Goal: Transaction & Acquisition: Purchase product/service

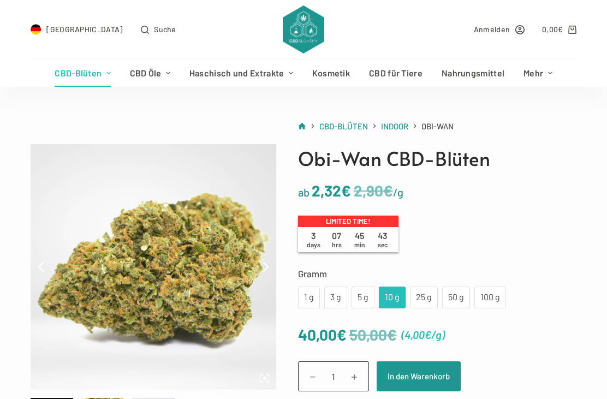
scroll to position [19, 0]
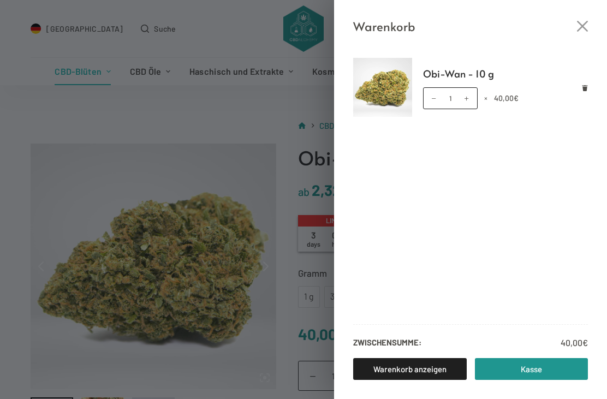
click at [580, 26] on icon "Close cart drawer" at bounding box center [582, 26] width 11 height 11
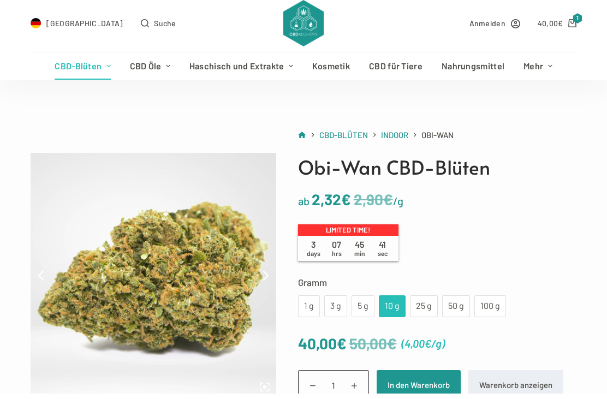
scroll to position [0, 0]
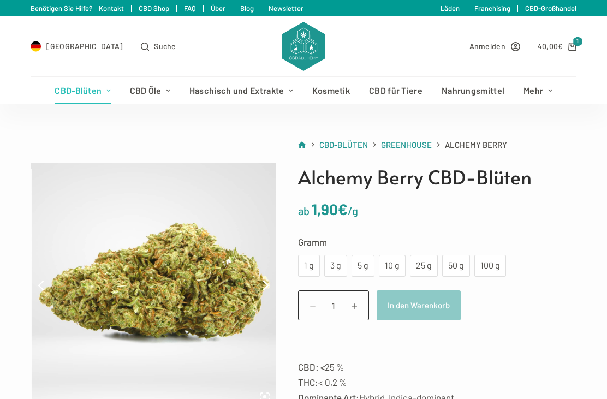
click at [395, 267] on div "10 g" at bounding box center [392, 266] width 14 height 14
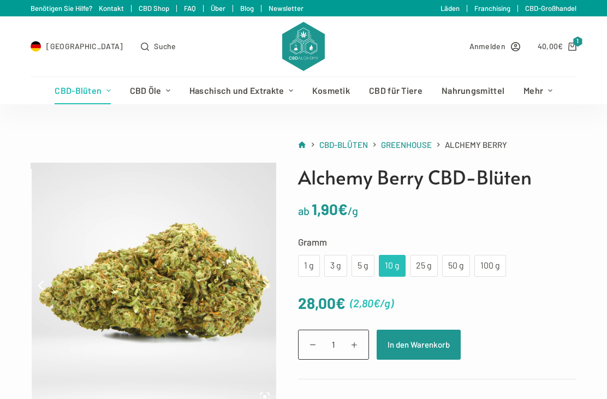
click at [420, 348] on button "In den Warenkorb" at bounding box center [419, 345] width 84 height 30
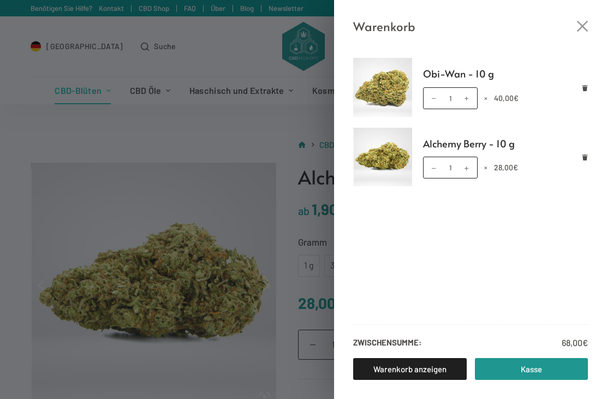
click at [579, 22] on icon "Close cart drawer" at bounding box center [582, 26] width 11 height 11
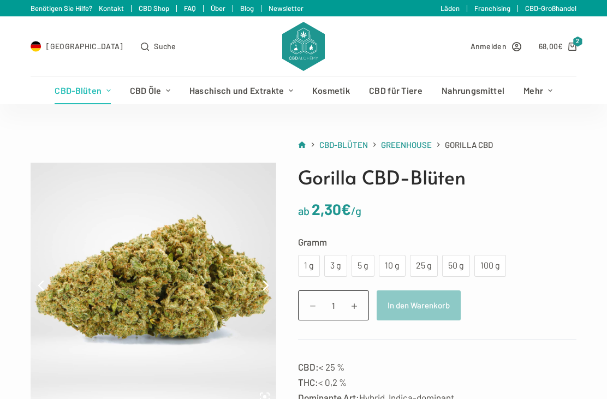
click at [362, 266] on div "5 g" at bounding box center [363, 266] width 10 height 14
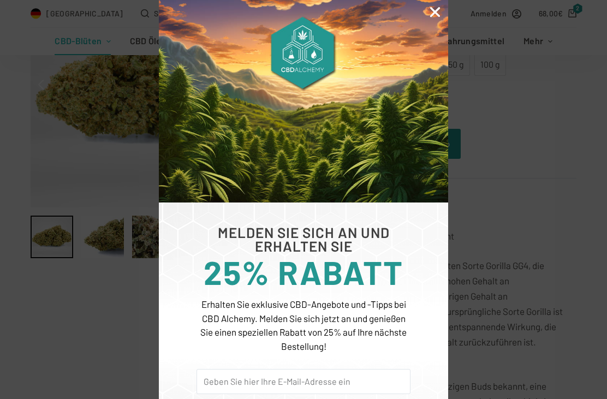
scroll to position [203, 0]
click at [437, 10] on icon "Close" at bounding box center [435, 12] width 14 height 14
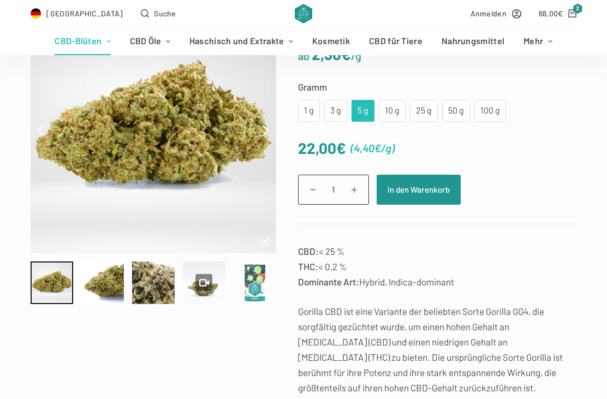
scroll to position [154, 0]
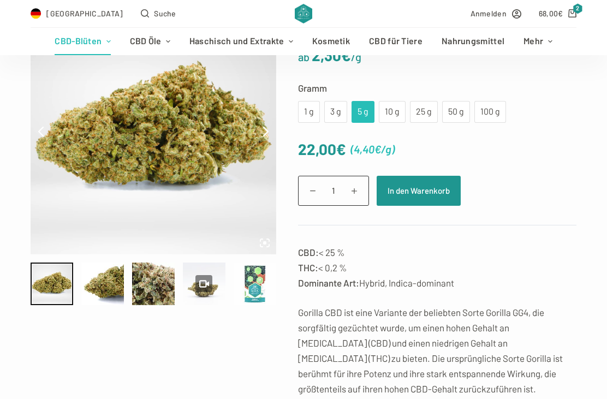
click at [390, 112] on div "10 g" at bounding box center [392, 112] width 14 height 14
click at [368, 111] on div "5 g" at bounding box center [362, 112] width 23 height 22
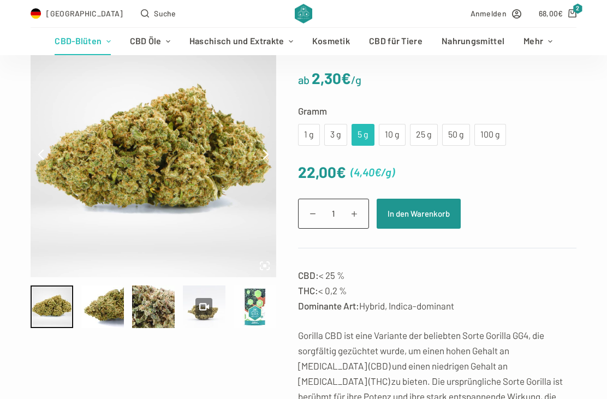
scroll to position [127, 0]
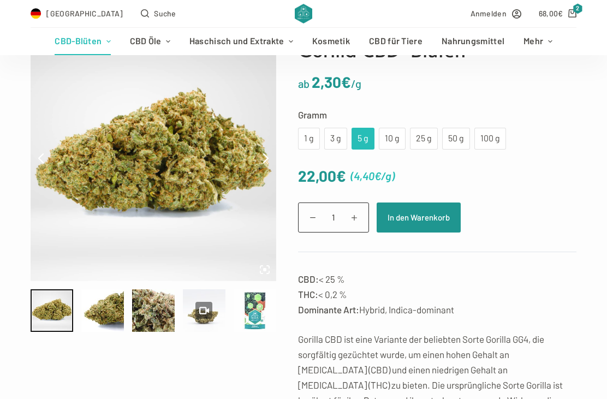
click at [392, 136] on div "10 g" at bounding box center [392, 139] width 14 height 14
click at [368, 135] on div "5 g" at bounding box center [362, 139] width 23 height 22
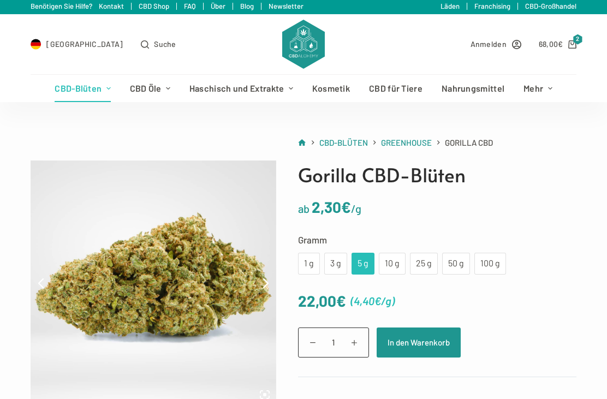
scroll to position [0, 0]
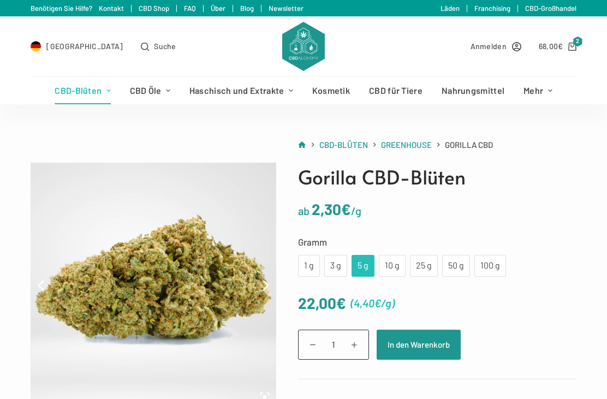
click at [421, 345] on button "In den Warenkorb" at bounding box center [419, 345] width 84 height 30
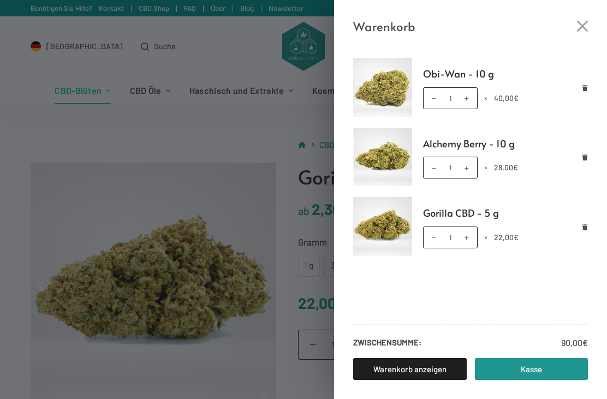
click at [583, 24] on icon "Close cart drawer" at bounding box center [582, 26] width 11 height 11
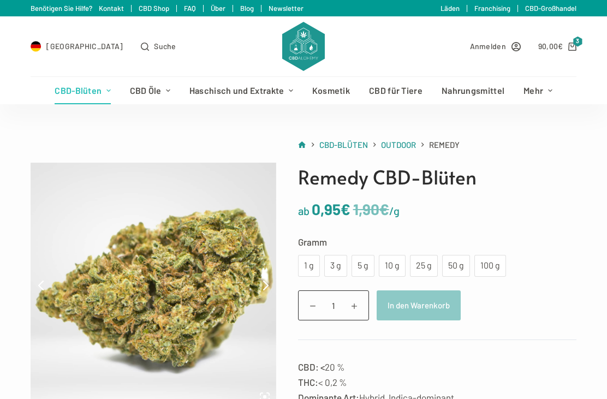
click at [335, 269] on div "3 g" at bounding box center [336, 266] width 10 height 14
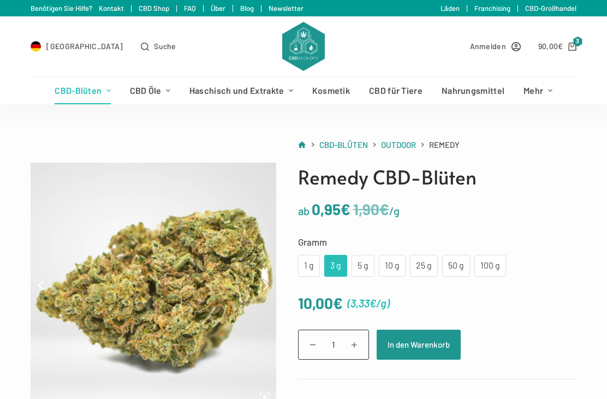
click at [363, 263] on div "5 g" at bounding box center [363, 266] width 10 height 14
click at [338, 267] on div "3 g" at bounding box center [336, 266] width 10 height 14
click at [415, 346] on button "In den Warenkorb" at bounding box center [419, 345] width 84 height 30
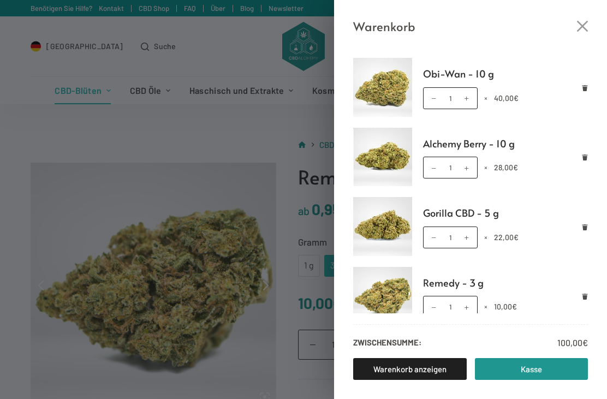
click at [582, 17] on div "Warenkorb" at bounding box center [470, 18] width 273 height 36
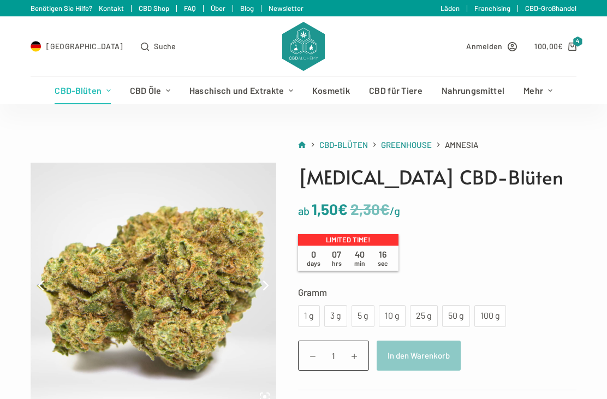
click at [365, 313] on div "5 g" at bounding box center [363, 316] width 10 height 14
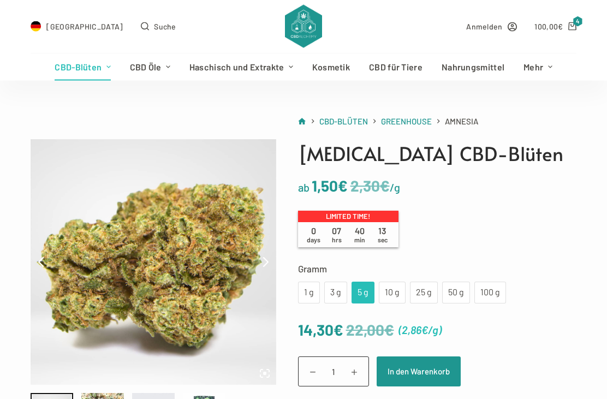
scroll to position [26, 0]
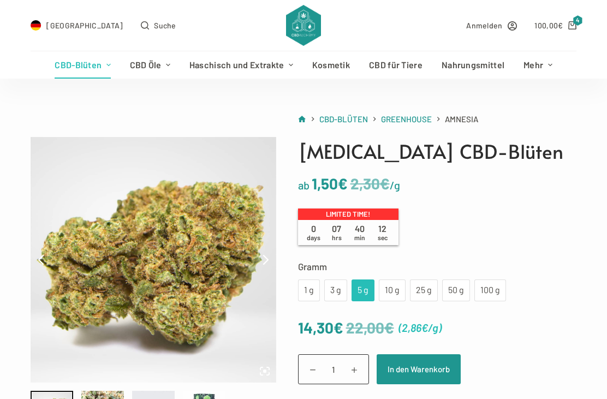
click at [392, 287] on div "10 g" at bounding box center [392, 290] width 14 height 14
click at [365, 291] on div "5 g" at bounding box center [363, 290] width 10 height 14
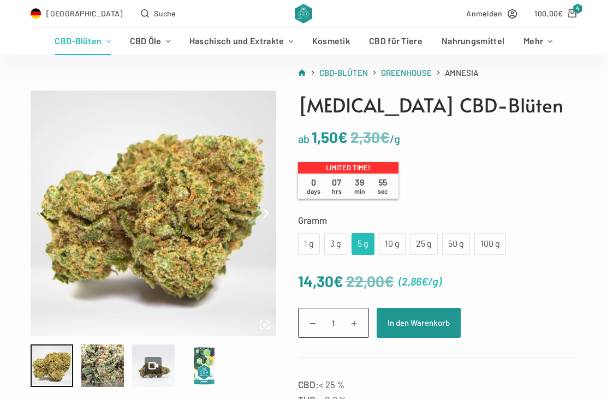
scroll to position [73, 0]
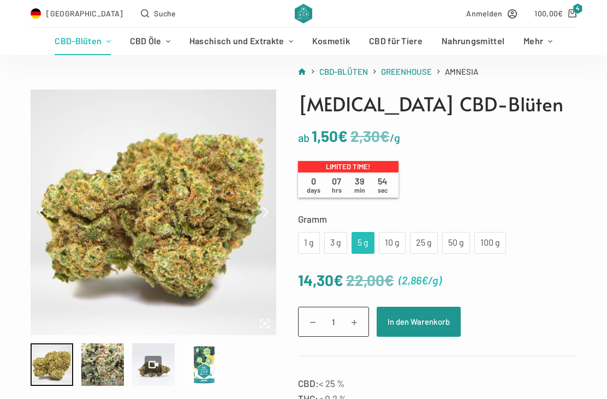
click at [426, 325] on button "In den Warenkorb" at bounding box center [419, 322] width 84 height 30
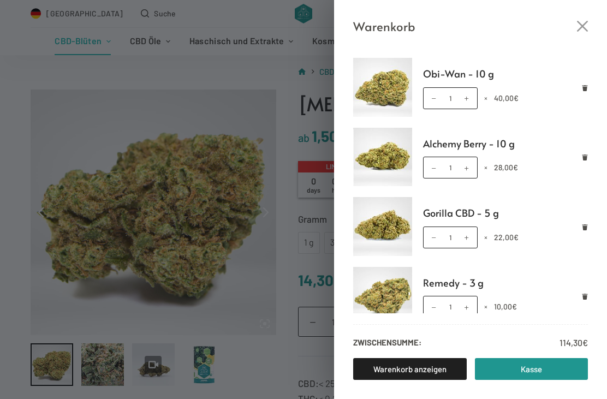
scroll to position [0, 0]
click at [583, 24] on icon "Close cart drawer" at bounding box center [582, 26] width 11 height 11
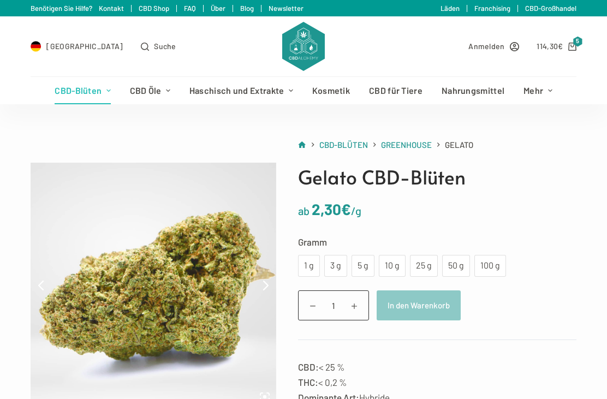
click at [547, 44] on bdi "114,30 €" at bounding box center [549, 45] width 26 height 9
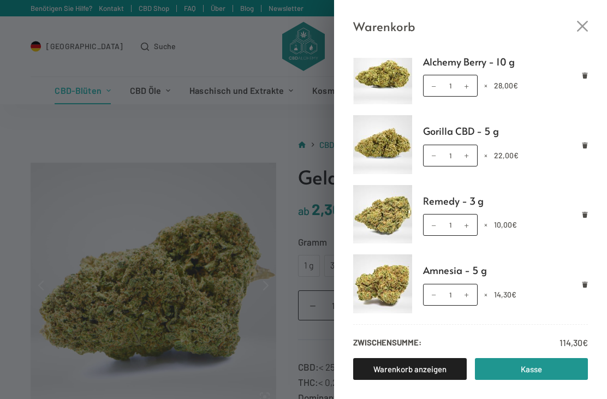
scroll to position [82, 0]
click at [509, 372] on link "Kasse" at bounding box center [532, 369] width 114 height 22
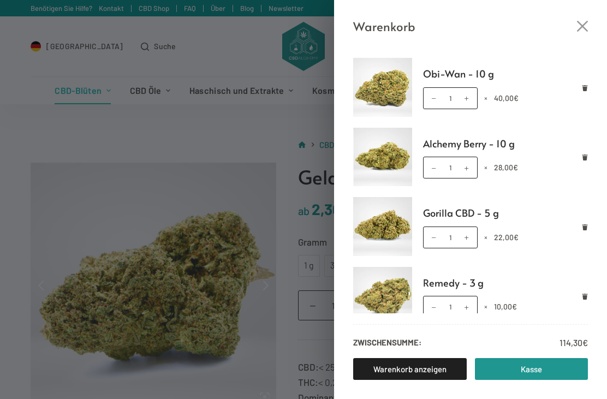
click at [579, 22] on icon "Close cart drawer" at bounding box center [582, 26] width 11 height 11
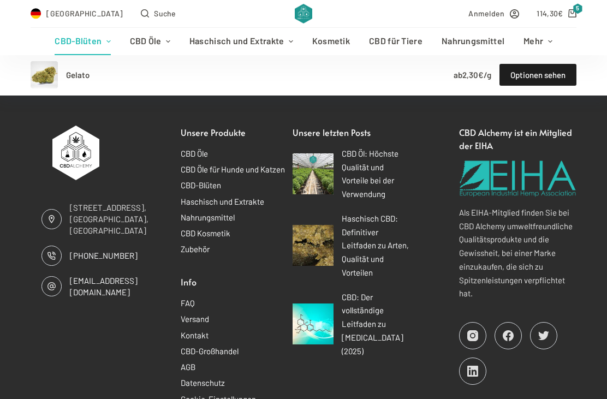
scroll to position [1871, 0]
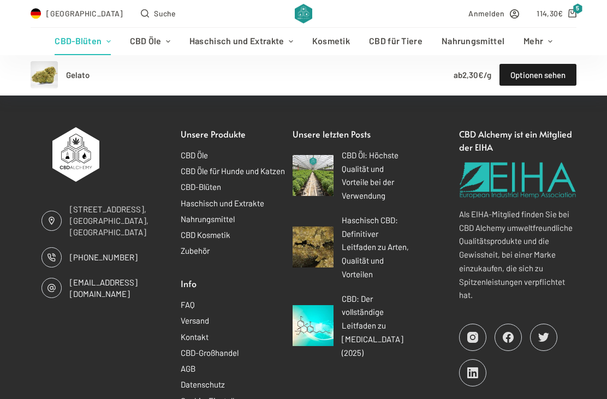
click at [190, 300] on link "FAQ" at bounding box center [188, 305] width 14 height 10
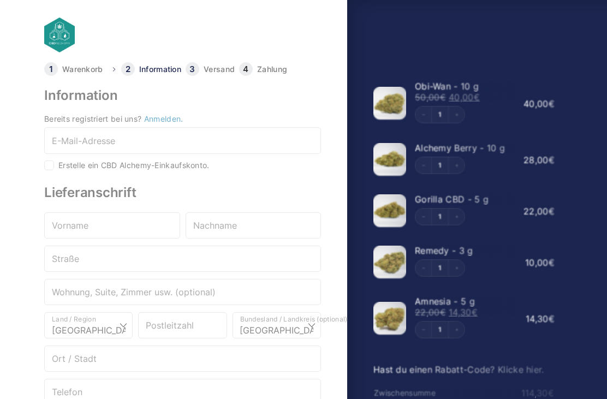
select select "DE-BE"
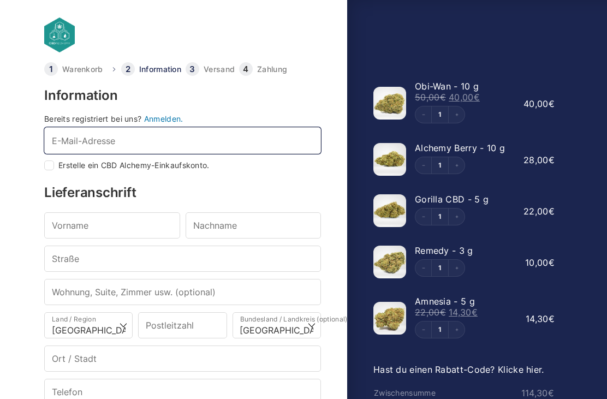
click at [146, 145] on input "E-Mail-Adresse *" at bounding box center [182, 140] width 277 height 26
type input "Ma"
checkbox input "true"
type input "M"
type input "ß"
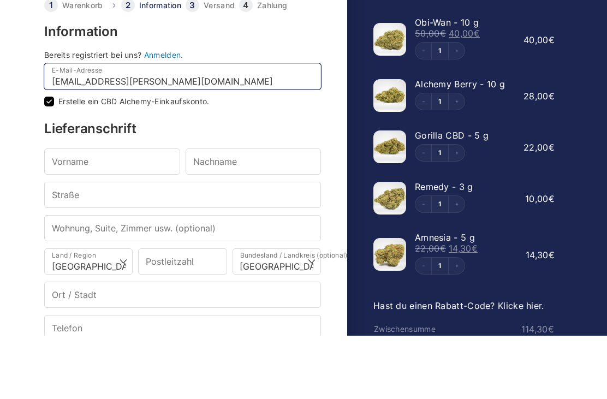
type input "[EMAIL_ADDRESS][PERSON_NAME][DOMAIN_NAME]"
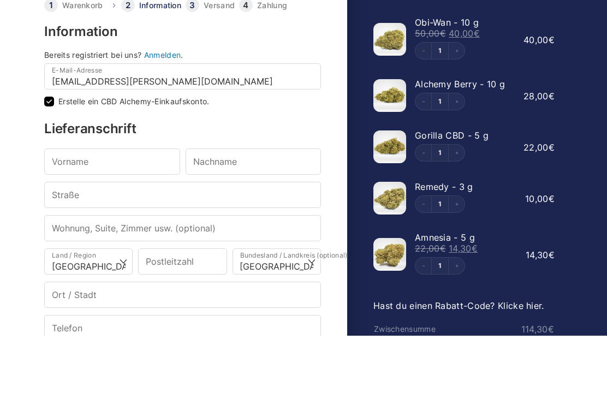
click at [53, 160] on input "Erstelle ein CBD Alchemy-Einkaufskonto." at bounding box center [49, 165] width 10 height 10
checkbox input "false"
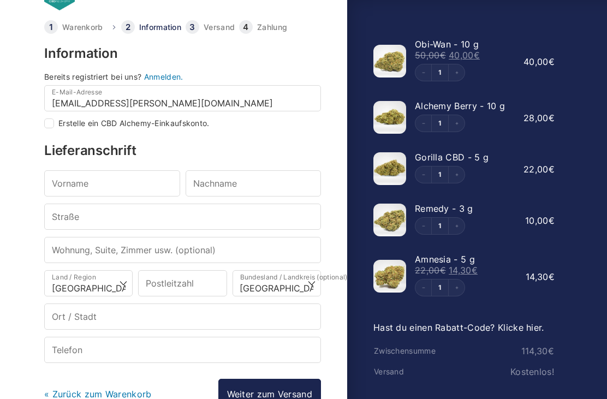
scroll to position [40, 0]
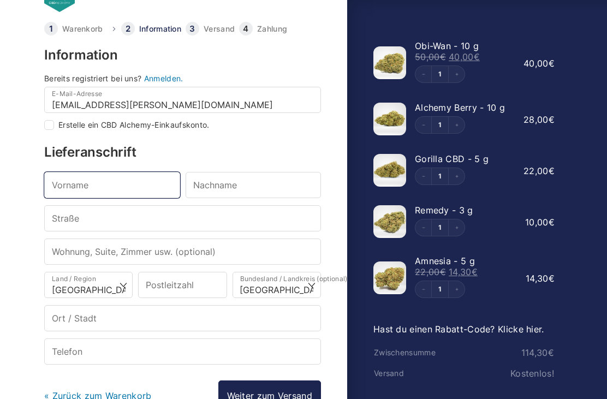
click at [108, 186] on input "Vorname *" at bounding box center [112, 185] width 136 height 26
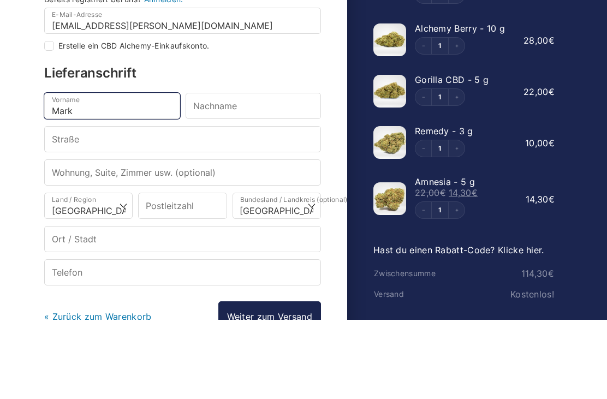
type input "Mark"
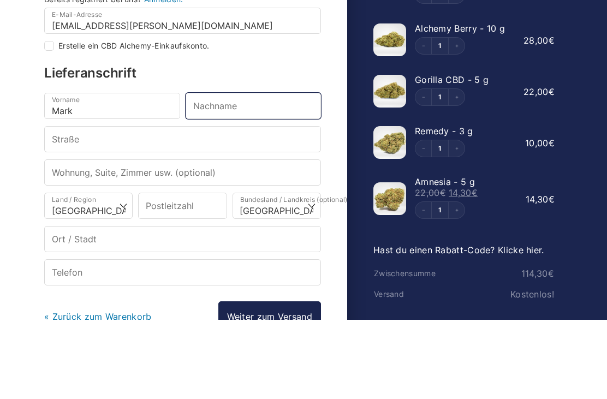
click at [240, 172] on input "Nachname *" at bounding box center [254, 185] width 136 height 26
type input "Scharnetzki"
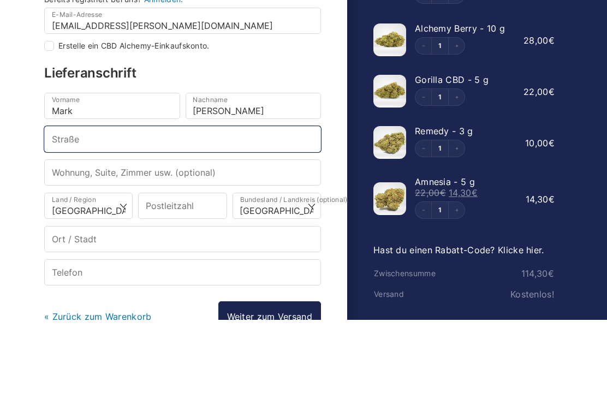
click at [164, 205] on input "Straße *" at bounding box center [182, 218] width 277 height 26
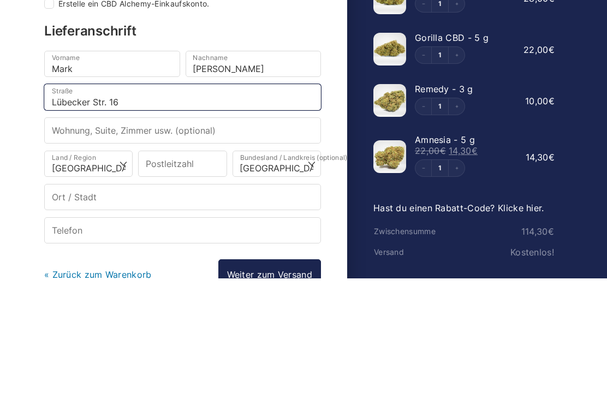
type input "Lübecker Str. 16"
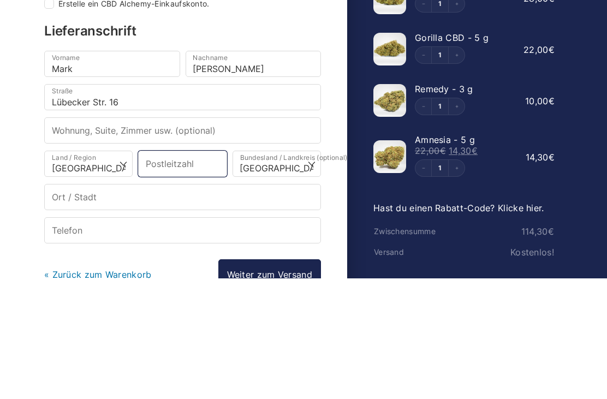
click at [198, 272] on input "Postleitzahl *" at bounding box center [182, 285] width 88 height 26
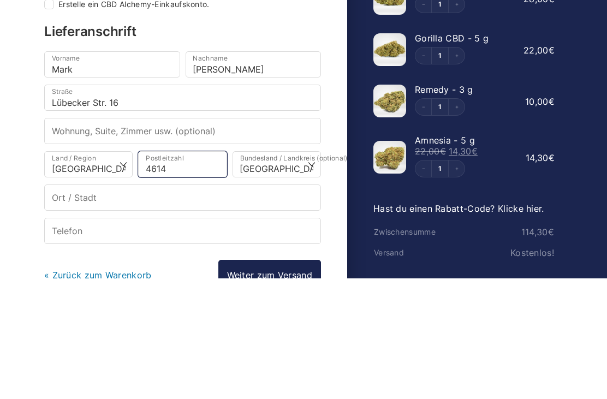
type input "46145"
select select
type input "Oberhausen"
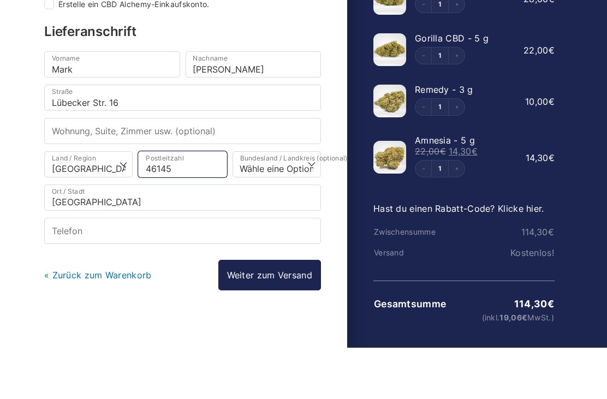
scroll to position [111, 0]
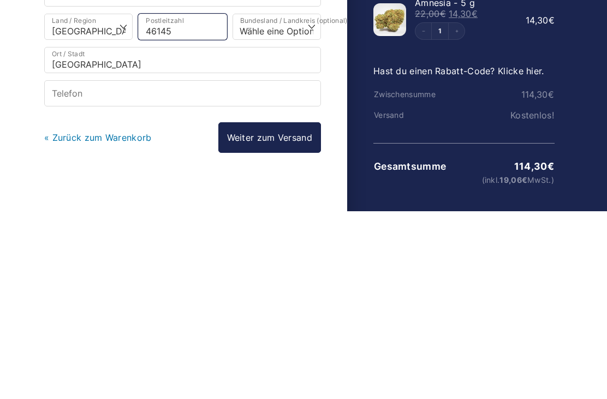
type input "46145"
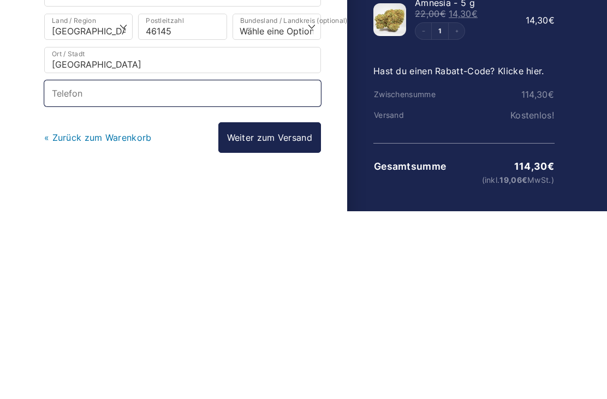
click at [154, 268] on input "Telefon *" at bounding box center [182, 281] width 277 height 26
select select
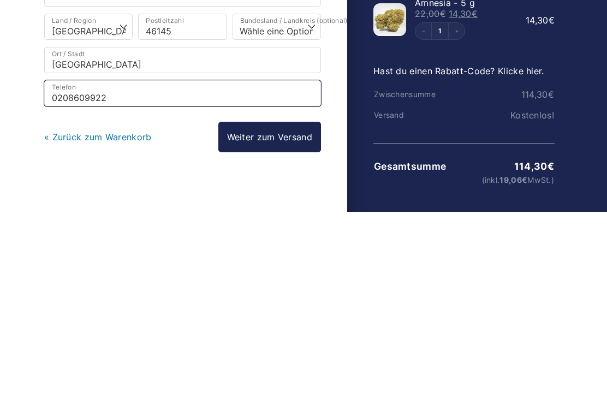
type input "02086099224"
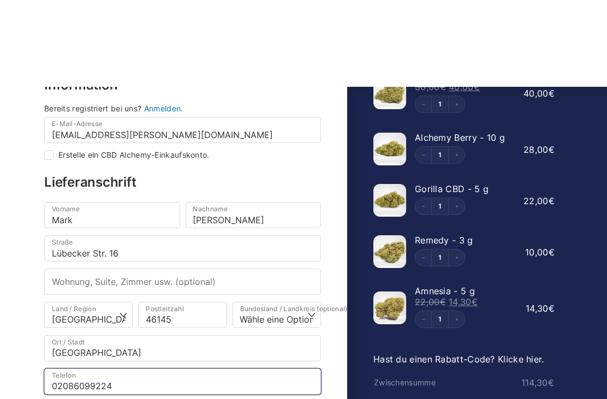
scroll to position [118, 0]
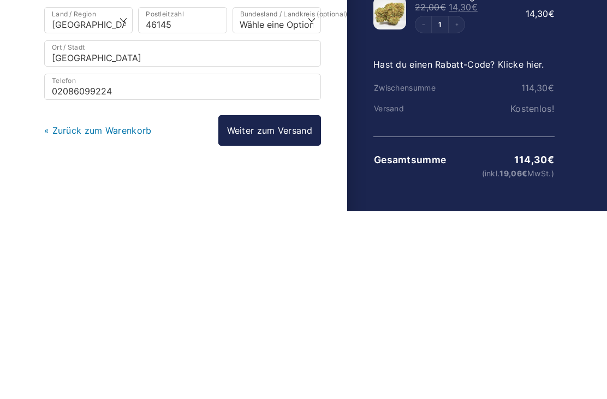
click at [282, 303] on link "Weiter zum Versand" at bounding box center [269, 318] width 103 height 31
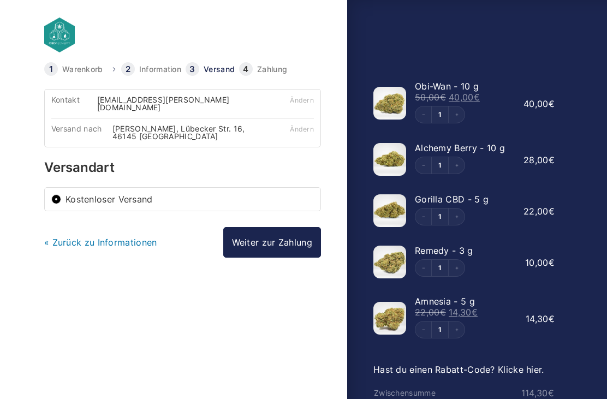
click at [277, 237] on link "Weiter zur Zahlung" at bounding box center [272, 242] width 98 height 31
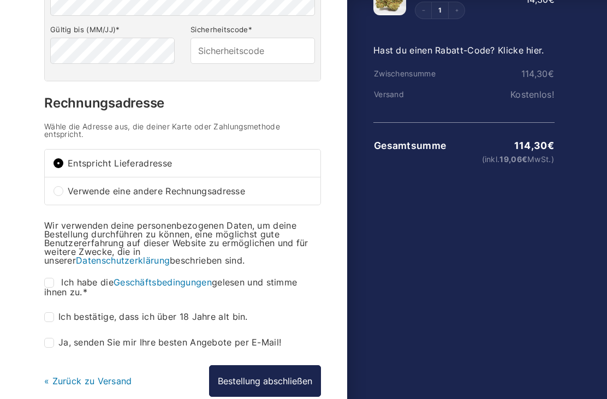
scroll to position [340, 0]
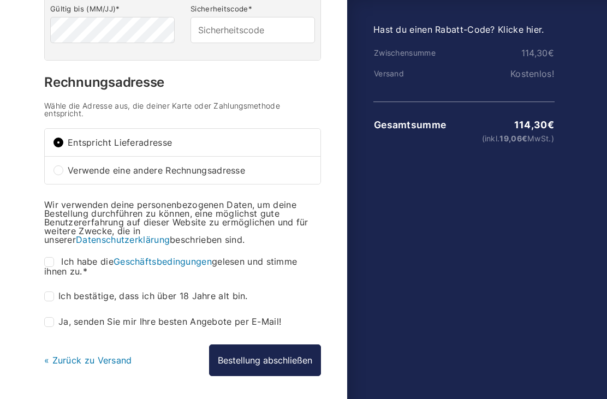
click at [98, 359] on link "« Zurück zu Versand" at bounding box center [88, 360] width 88 height 11
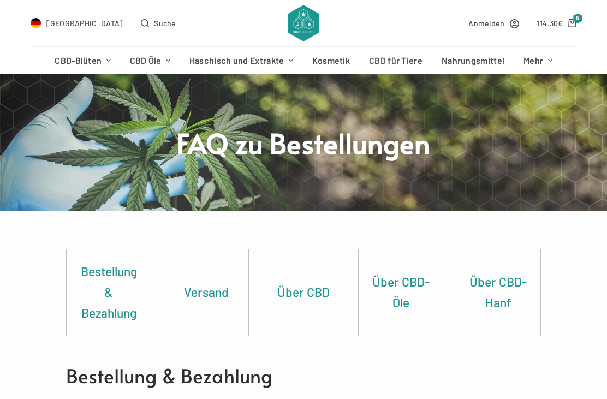
click at [108, 294] on link "Bestellung & Bezahlung" at bounding box center [109, 292] width 84 height 86
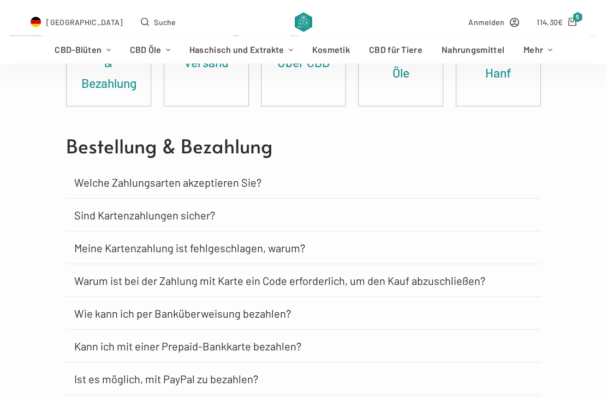
scroll to position [259, 0]
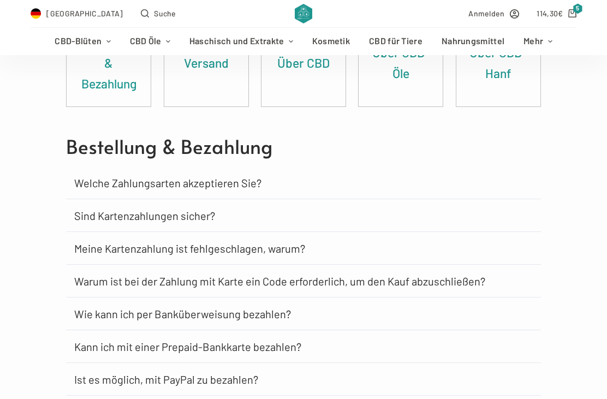
click at [233, 185] on link "Welche Zahlungsarten akzeptieren Sie?" at bounding box center [167, 182] width 187 height 11
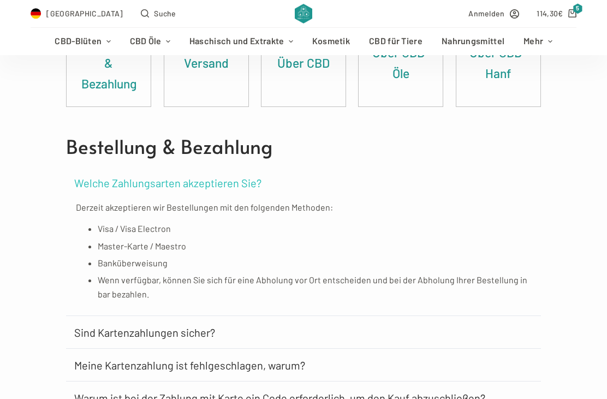
click at [144, 265] on li "Banküberweisung" at bounding box center [314, 263] width 433 height 14
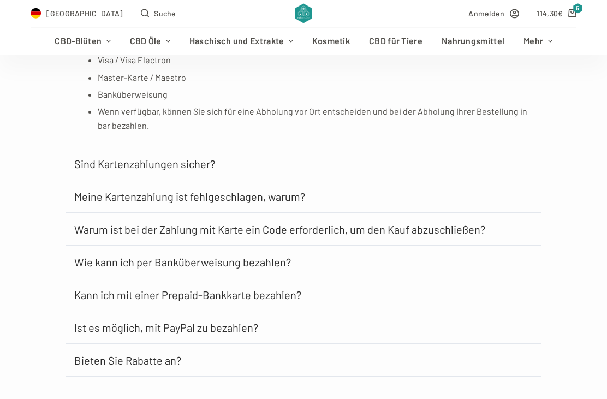
scroll to position [428, 0]
click at [205, 162] on link "Sind Kartenzahlungen sicher?" at bounding box center [144, 163] width 141 height 11
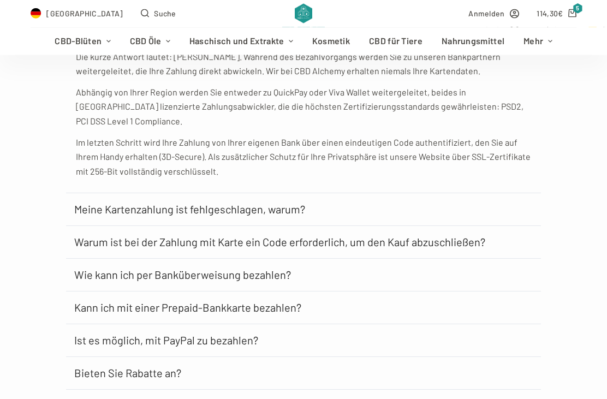
scroll to position [561, 0]
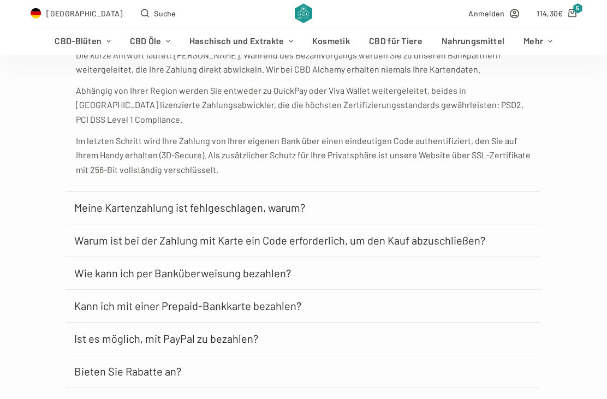
click at [250, 268] on link "Wie kann ich per Banküberweisung bezahlen?" at bounding box center [182, 273] width 217 height 11
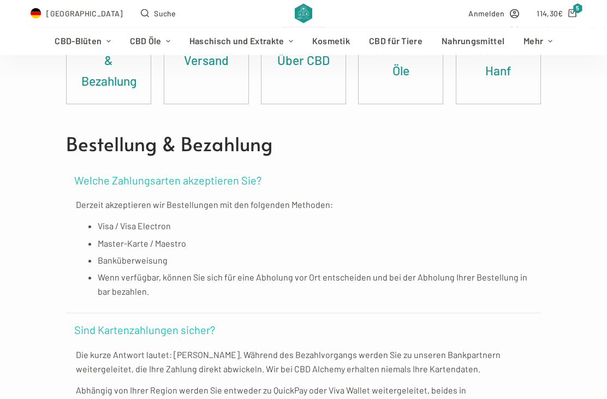
scroll to position [249, 0]
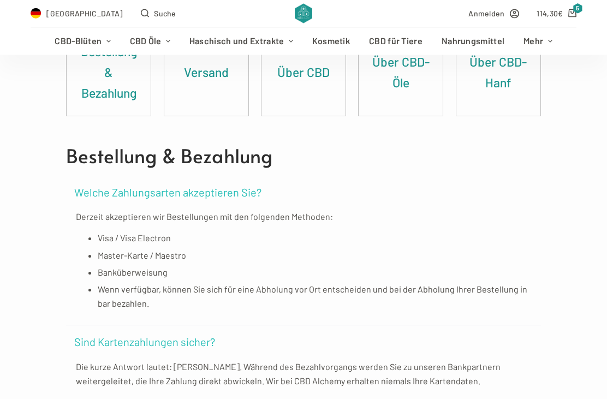
click at [551, 13] on bdi "114,30 €" at bounding box center [549, 13] width 26 height 9
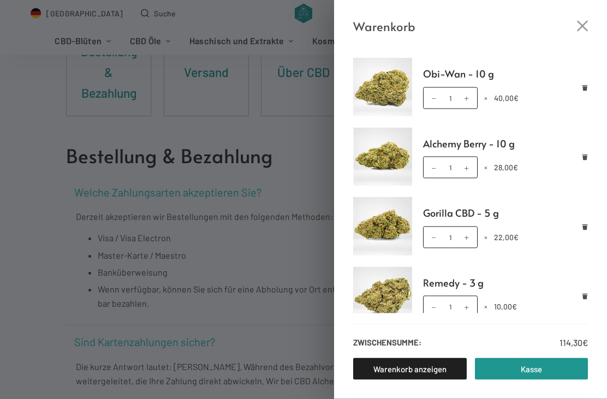
scroll to position [250, 0]
click at [522, 371] on link "Kasse" at bounding box center [532, 369] width 114 height 22
click at [586, 22] on icon "Close cart drawer" at bounding box center [582, 26] width 11 height 11
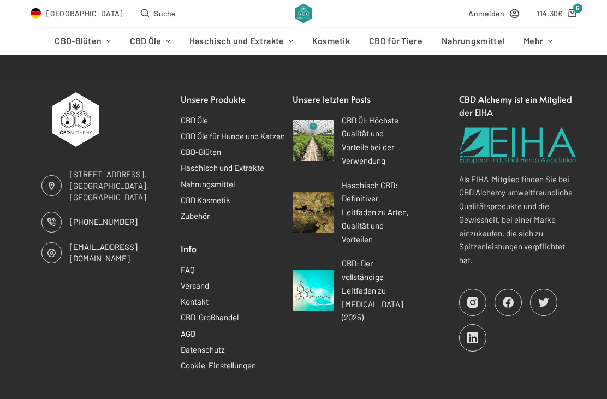
scroll to position [1794, 0]
click at [190, 329] on link "AGB" at bounding box center [188, 334] width 15 height 10
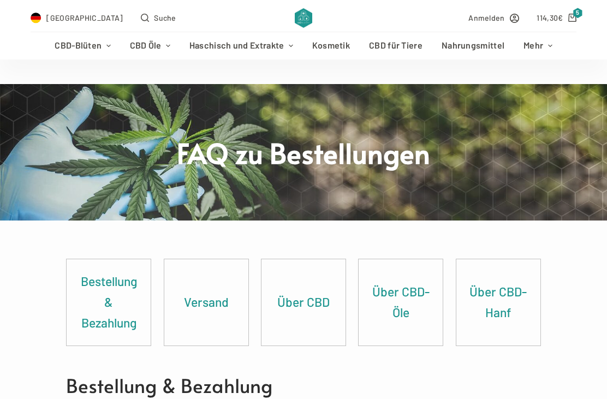
scroll to position [0, 0]
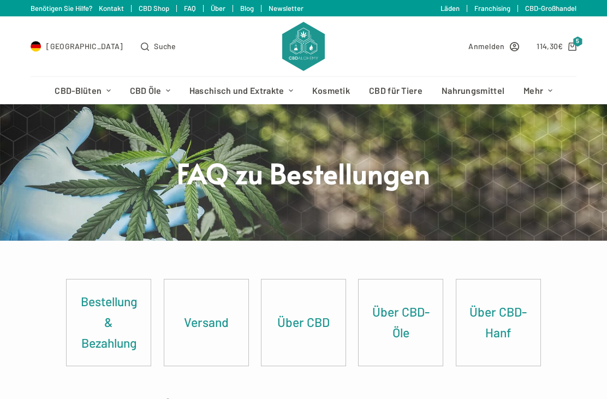
click at [154, 45] on span "Suche" at bounding box center [165, 46] width 22 height 13
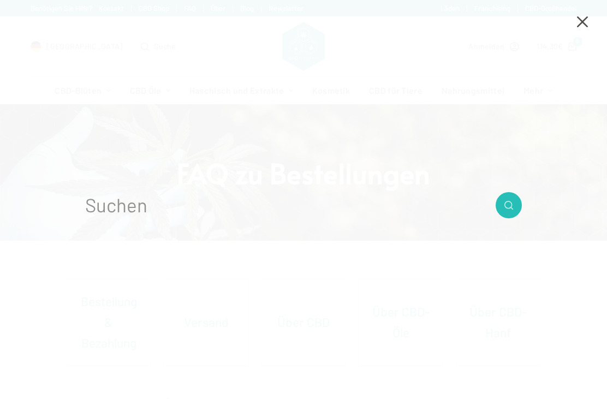
click at [586, 25] on icon "Close search modal" at bounding box center [582, 21] width 11 height 11
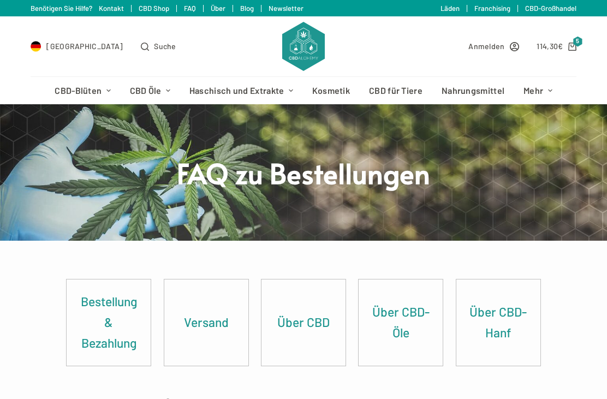
click at [545, 47] on bdi "114,30 €" at bounding box center [549, 45] width 26 height 9
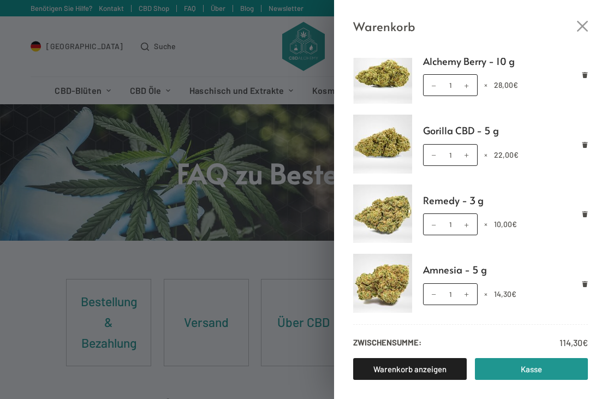
scroll to position [82, 0]
click at [525, 371] on link "Kasse" at bounding box center [532, 369] width 114 height 22
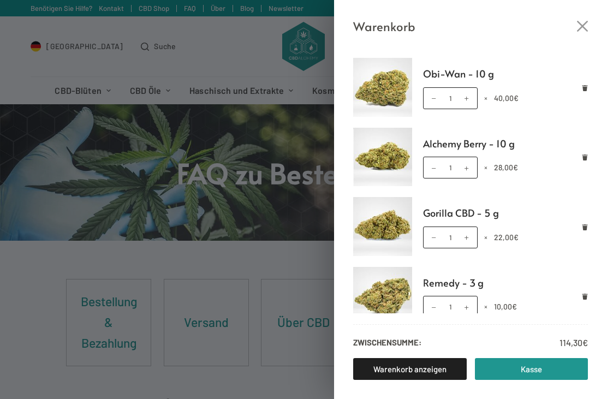
click at [580, 21] on icon "Close cart drawer" at bounding box center [582, 26] width 11 height 11
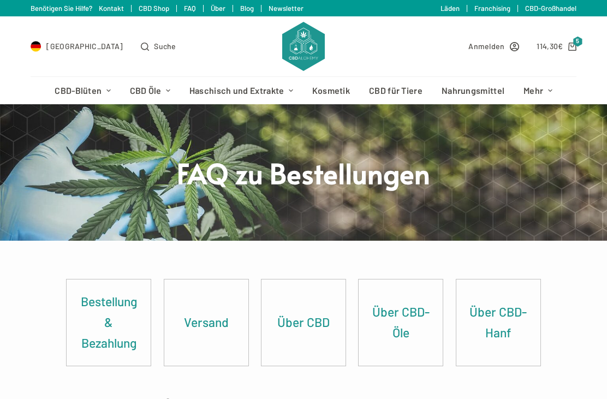
click at [563, 47] on span "€" at bounding box center [560, 45] width 5 height 9
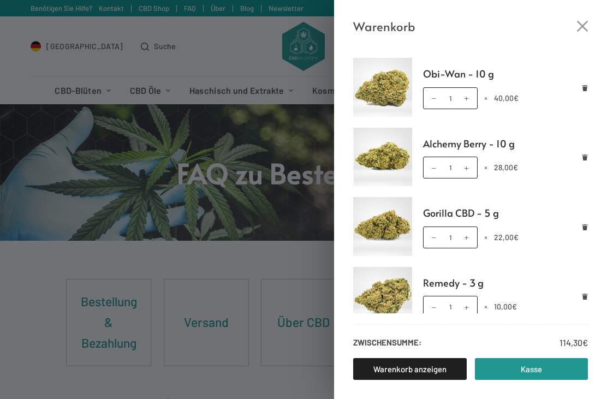
click at [587, 85] on link "Remove Obi-Wan - 10 g from cart" at bounding box center [585, 88] width 6 height 6
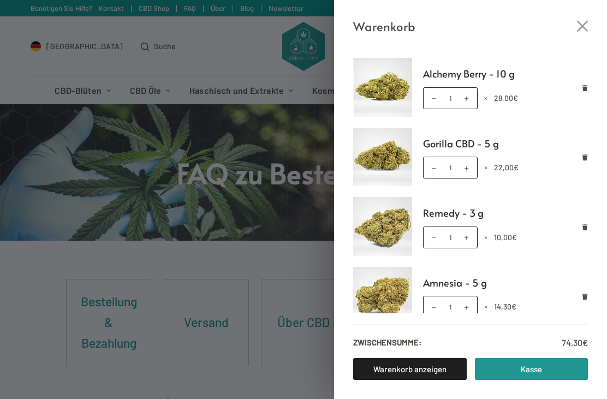
click at [586, 87] on icon "Remove Alchemy Berry - 10 g from cart" at bounding box center [584, 88] width 5 height 6
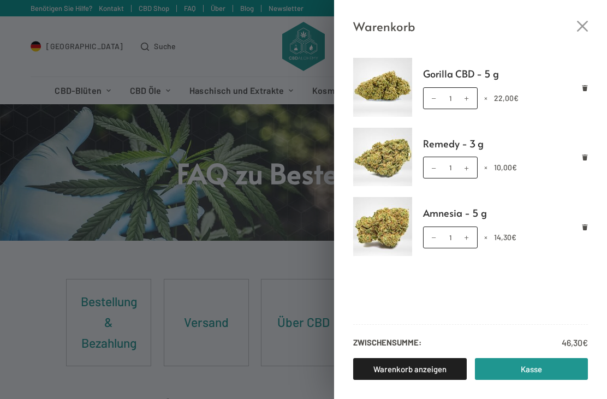
click at [586, 88] on icon "Remove Gorilla CBD - 5 g from cart" at bounding box center [584, 88] width 5 height 6
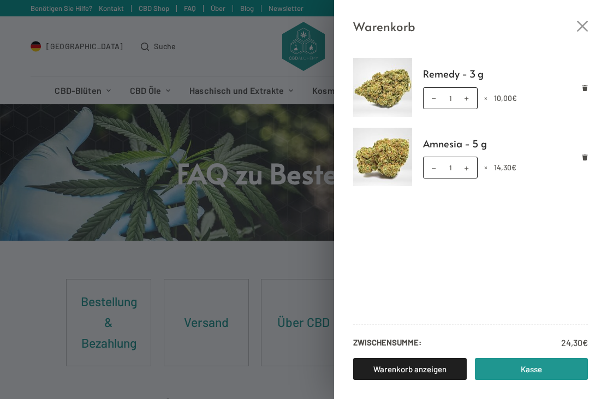
click at [587, 160] on link "Remove Amnesia - 5 g from cart" at bounding box center [585, 157] width 6 height 6
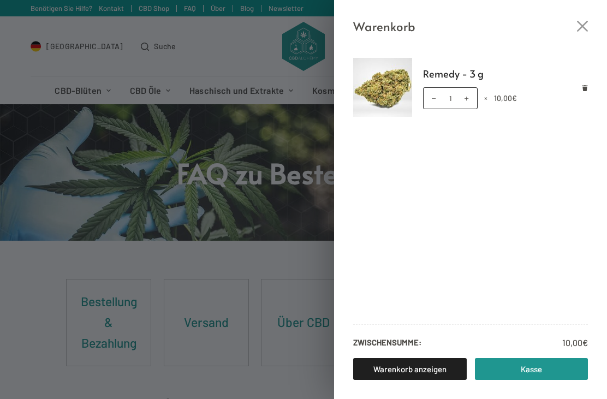
click at [586, 87] on icon "Remove Remedy - 3 g from cart" at bounding box center [584, 88] width 5 height 6
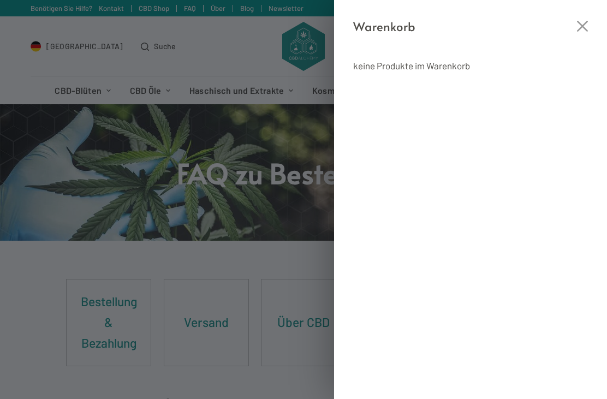
click at [581, 27] on icon "Close cart drawer" at bounding box center [582, 26] width 11 height 11
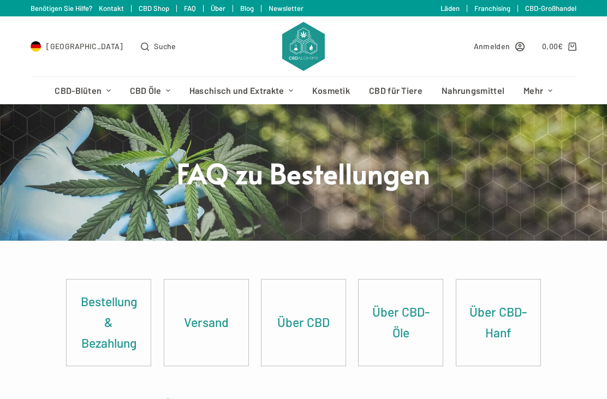
click at [154, 47] on span "Suche" at bounding box center [165, 46] width 22 height 13
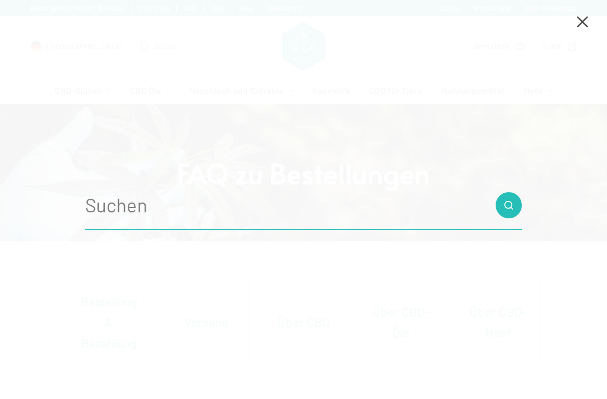
click at [152, 211] on input "Search for..." at bounding box center [303, 205] width 437 height 49
type input "Link to cannactiva"
click at [509, 205] on button "Such-Button" at bounding box center [509, 205] width 26 height 26
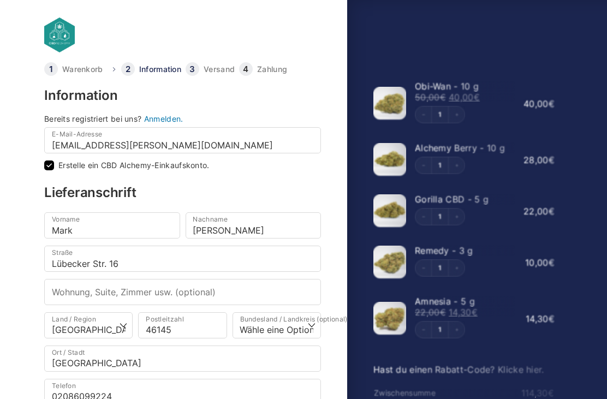
checkbox input "true"
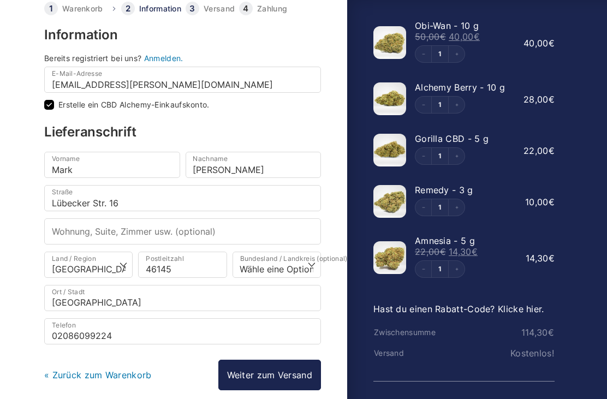
scroll to position [83, 0]
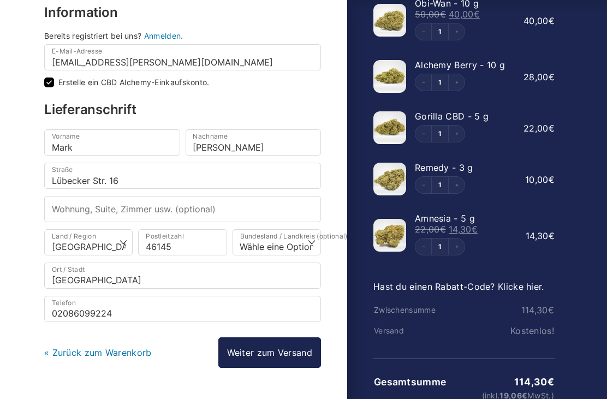
click at [270, 354] on link "Weiter zum Versand" at bounding box center [269, 352] width 103 height 31
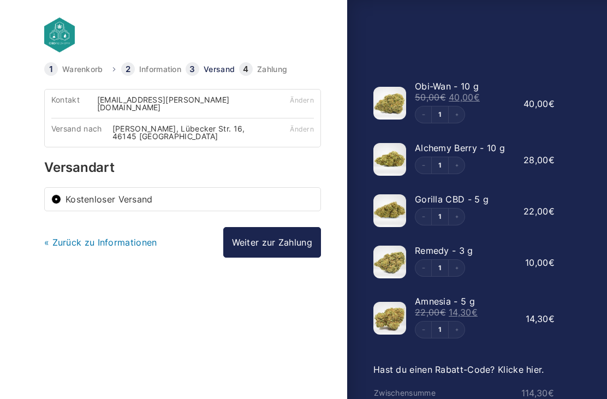
click at [275, 237] on link "Weiter zur Zahlung" at bounding box center [272, 242] width 98 height 31
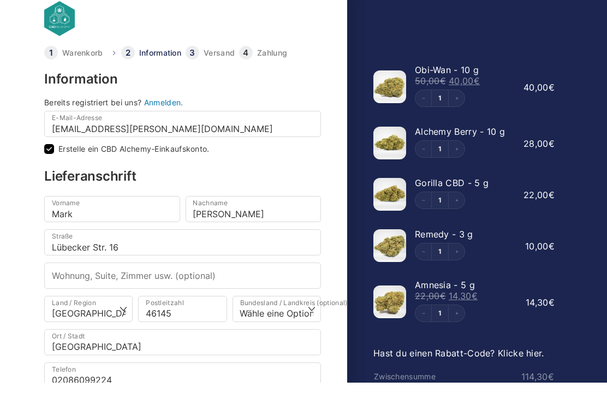
scroll to position [16, 0]
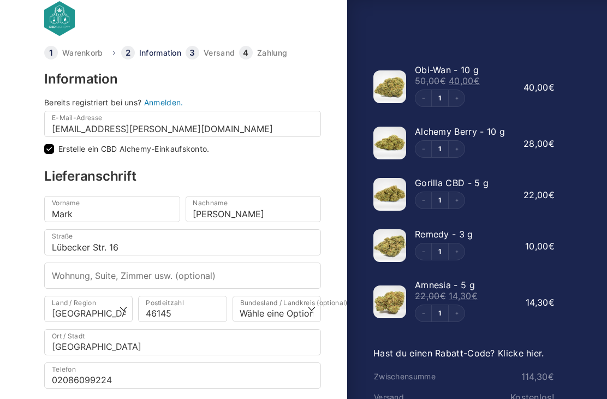
click at [51, 151] on input "Erstelle ein CBD Alchemy-Einkaufskonto." at bounding box center [49, 149] width 10 height 10
checkbox input "false"
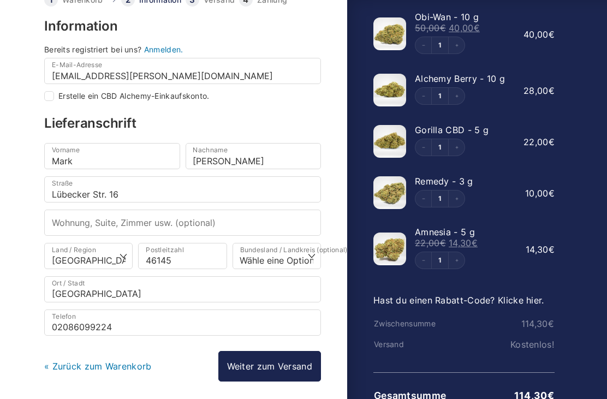
scroll to position [83, 0]
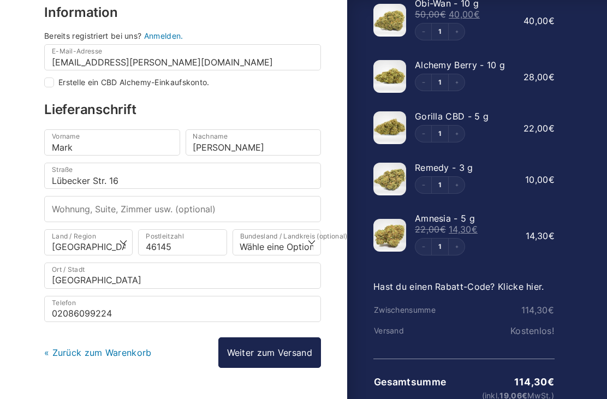
click at [273, 355] on link "Weiter zum Versand" at bounding box center [269, 352] width 103 height 31
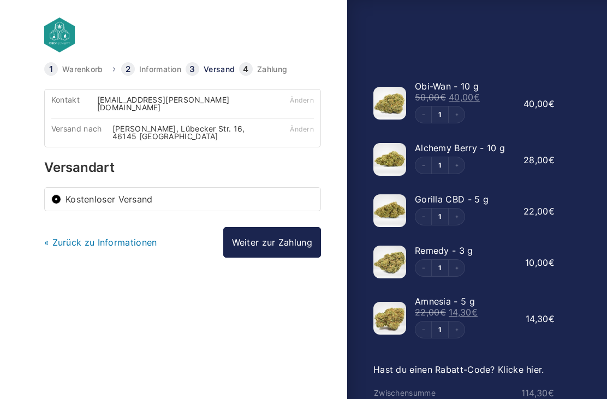
click at [275, 235] on link "Weiter zur Zahlung" at bounding box center [272, 242] width 98 height 31
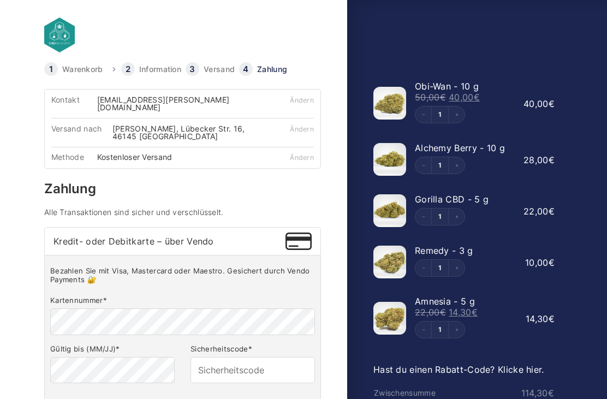
click at [276, 60] on div at bounding box center [182, 39] width 277 height 45
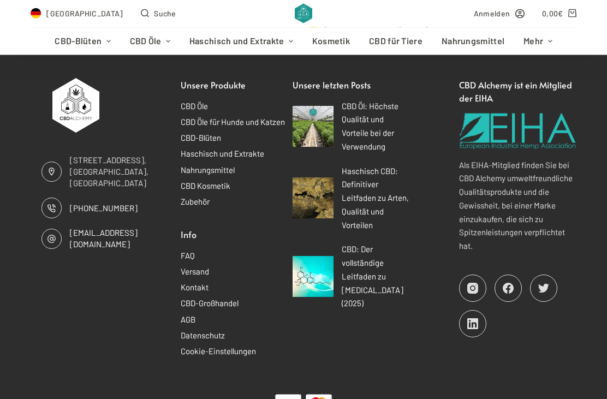
scroll to position [632, 0]
